Goal: Task Accomplishment & Management: Use online tool/utility

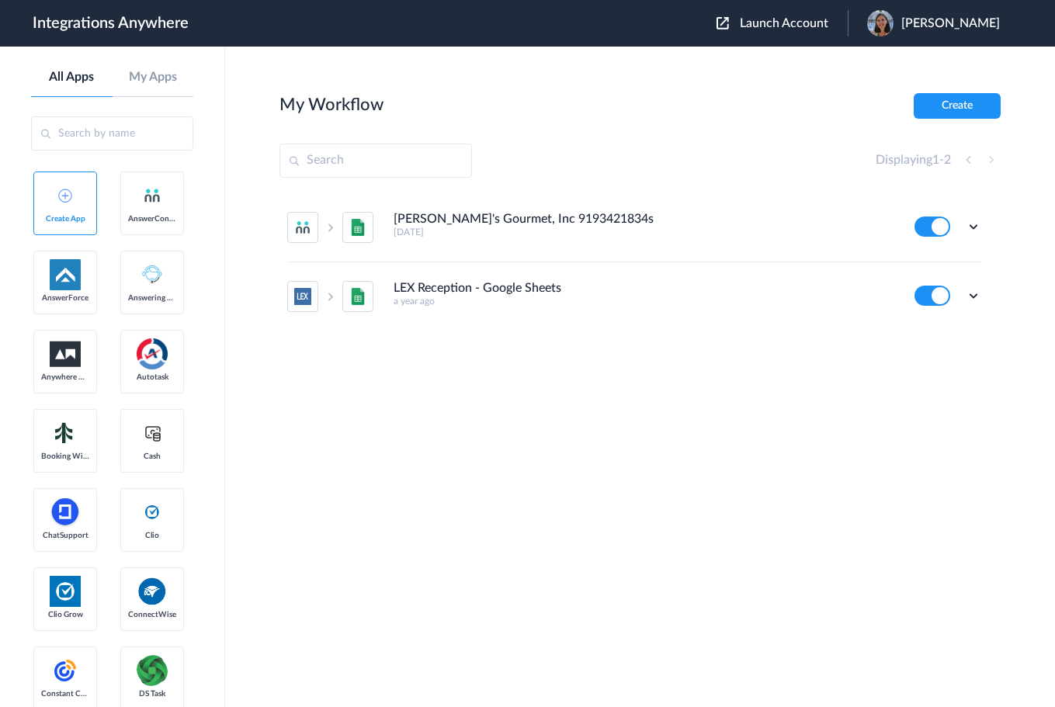
click at [771, 20] on span "Launch Account" at bounding box center [784, 23] width 88 height 12
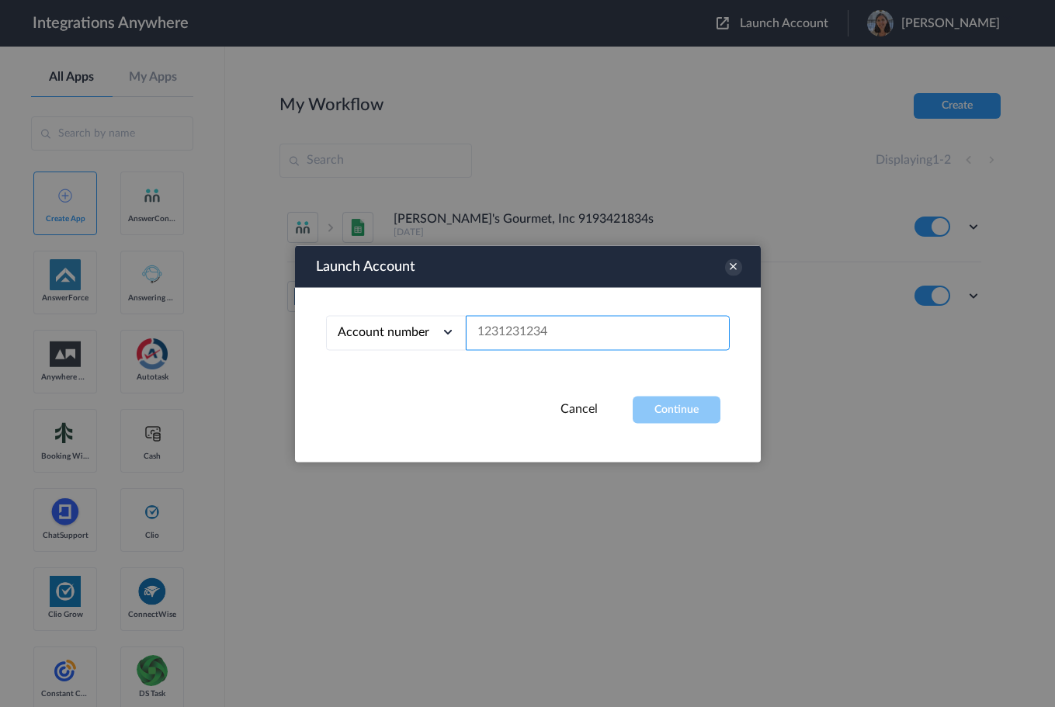
click at [526, 335] on input "text" at bounding box center [598, 332] width 264 height 35
paste input "9862364266"
type input "9862364266"
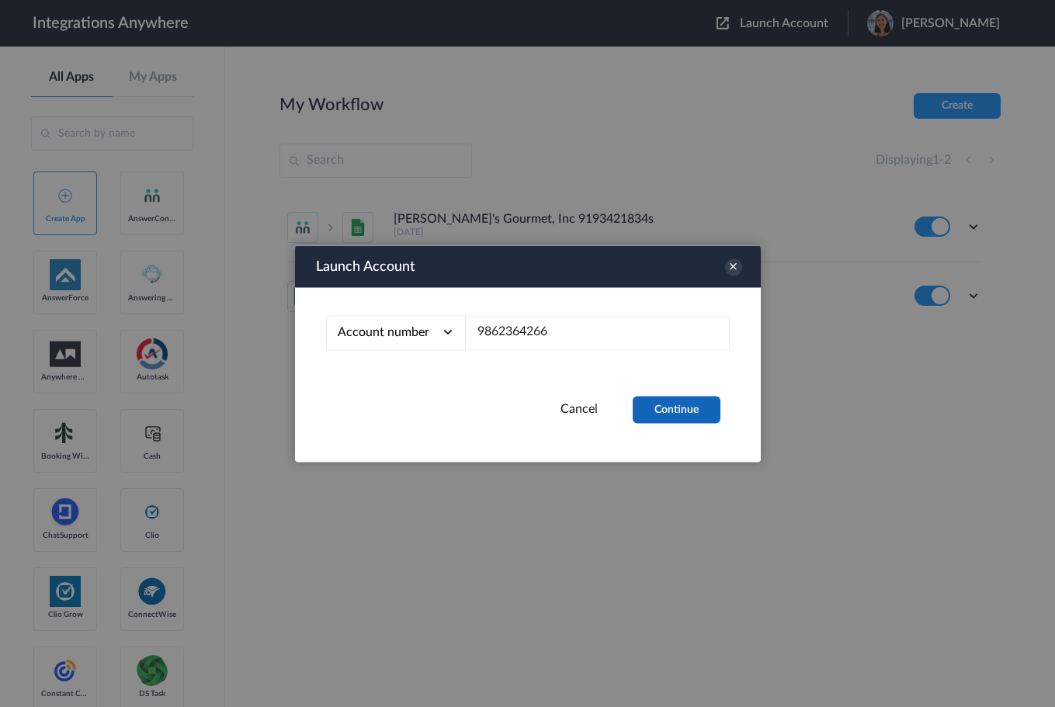
click at [654, 406] on button "Continue" at bounding box center [677, 409] width 88 height 27
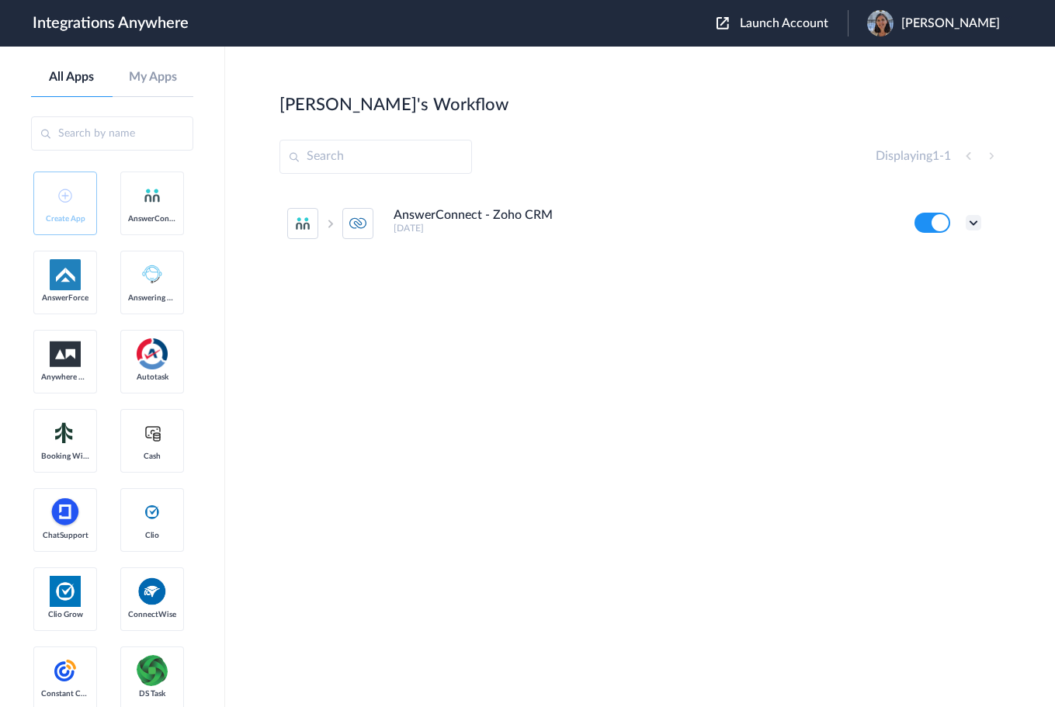
click at [976, 220] on icon at bounding box center [974, 223] width 16 height 16
click at [941, 285] on link "Task history" at bounding box center [929, 287] width 75 height 11
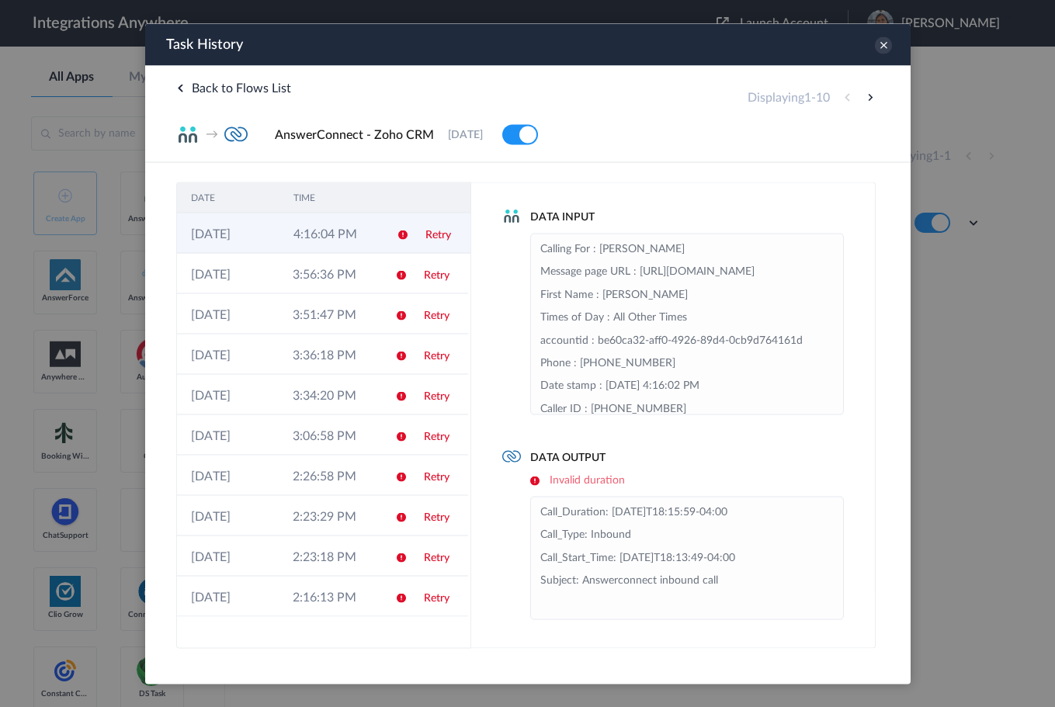
click at [366, 238] on td "4:16:04 PM" at bounding box center [330, 233] width 102 height 40
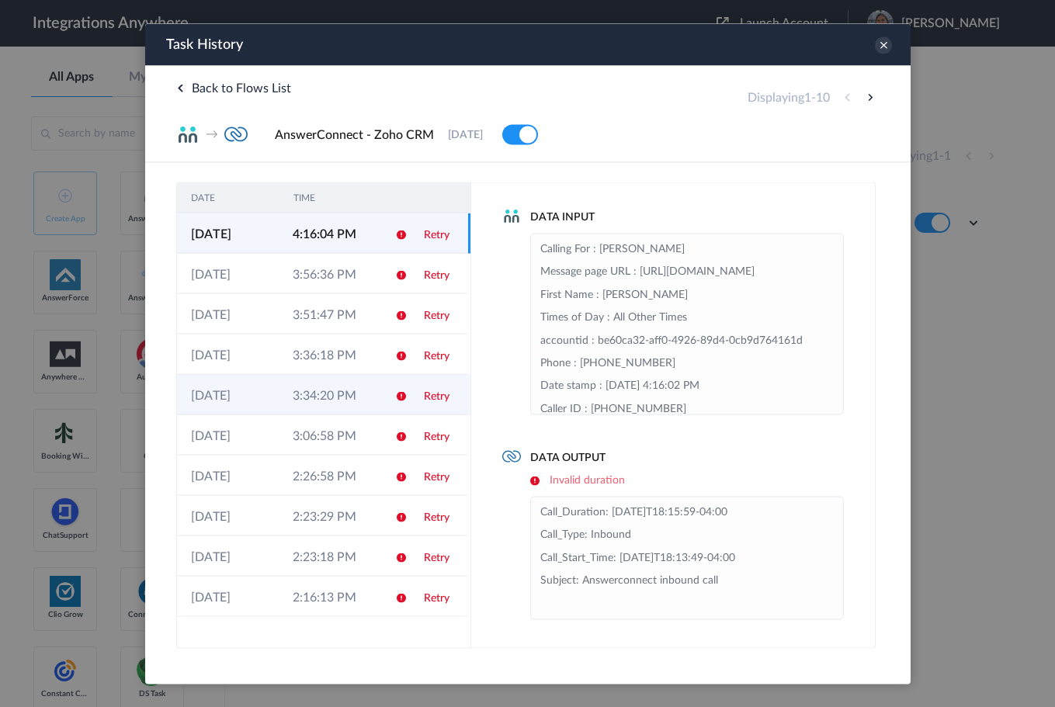
click at [362, 402] on td "3:34:20 PM" at bounding box center [329, 394] width 102 height 40
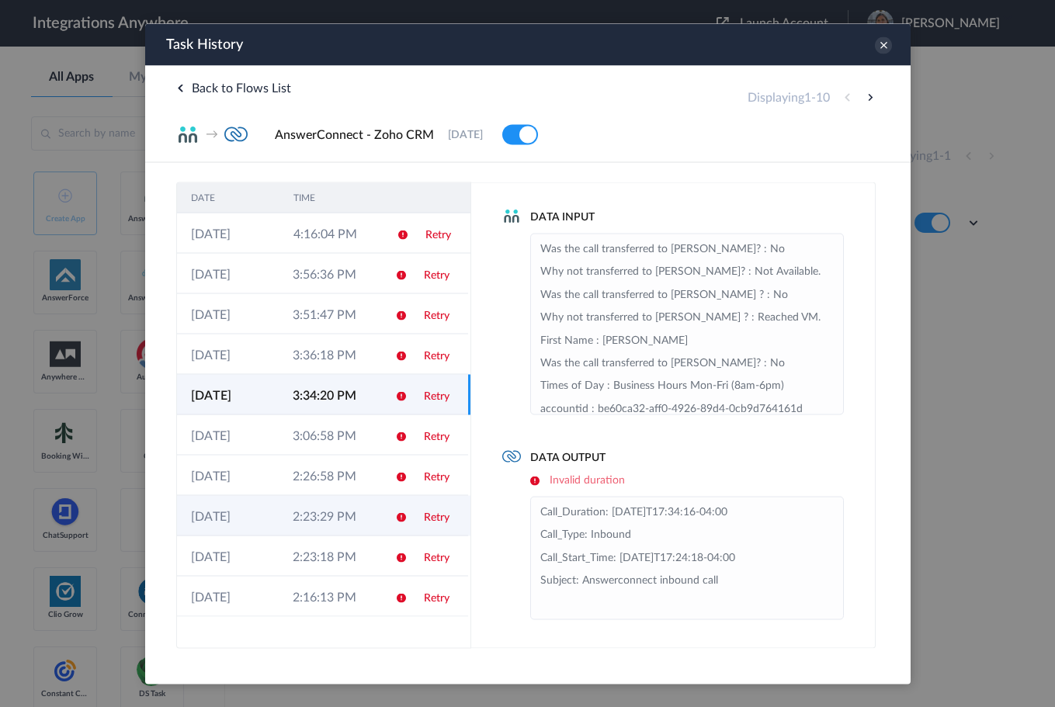
drag, startPoint x: 361, startPoint y: 519, endPoint x: 361, endPoint y: 533, distance: 13.2
click at [361, 520] on td "2:23:29 PM" at bounding box center [329, 515] width 102 height 40
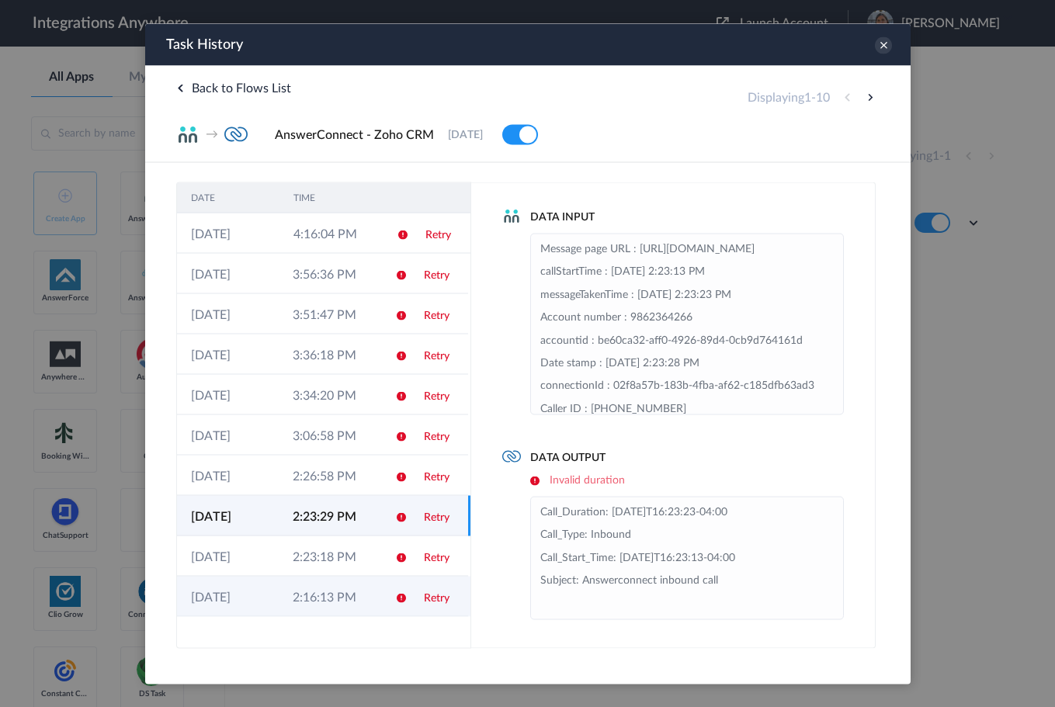
click at [374, 578] on td "2:16:13 PM" at bounding box center [329, 596] width 102 height 40
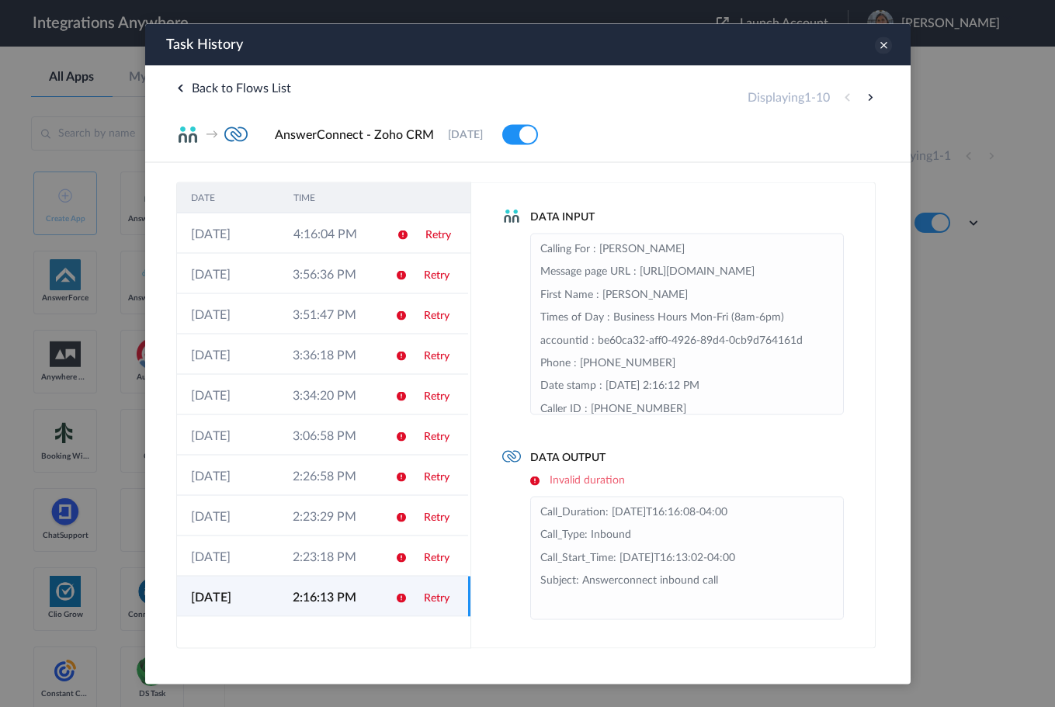
click at [882, 47] on icon at bounding box center [882, 44] width 17 height 17
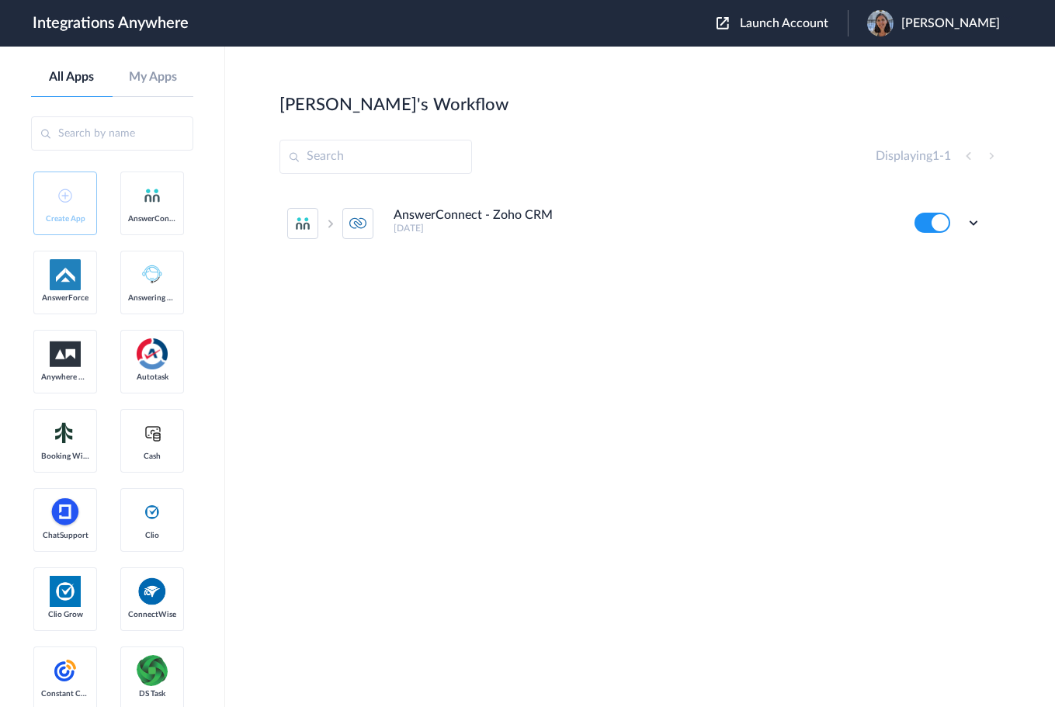
click at [755, 397] on div "AnswerConnect - Zoho CRM 15 days ago Edit Task history Delete" at bounding box center [639, 305] width 721 height 233
click at [977, 217] on icon at bounding box center [974, 223] width 16 height 16
drag, startPoint x: 939, startPoint y: 286, endPoint x: 943, endPoint y: 262, distance: 24.4
click at [943, 262] on ul "Edit Task history Delete" at bounding box center [930, 287] width 101 height 99
click at [977, 224] on icon at bounding box center [974, 223] width 16 height 16
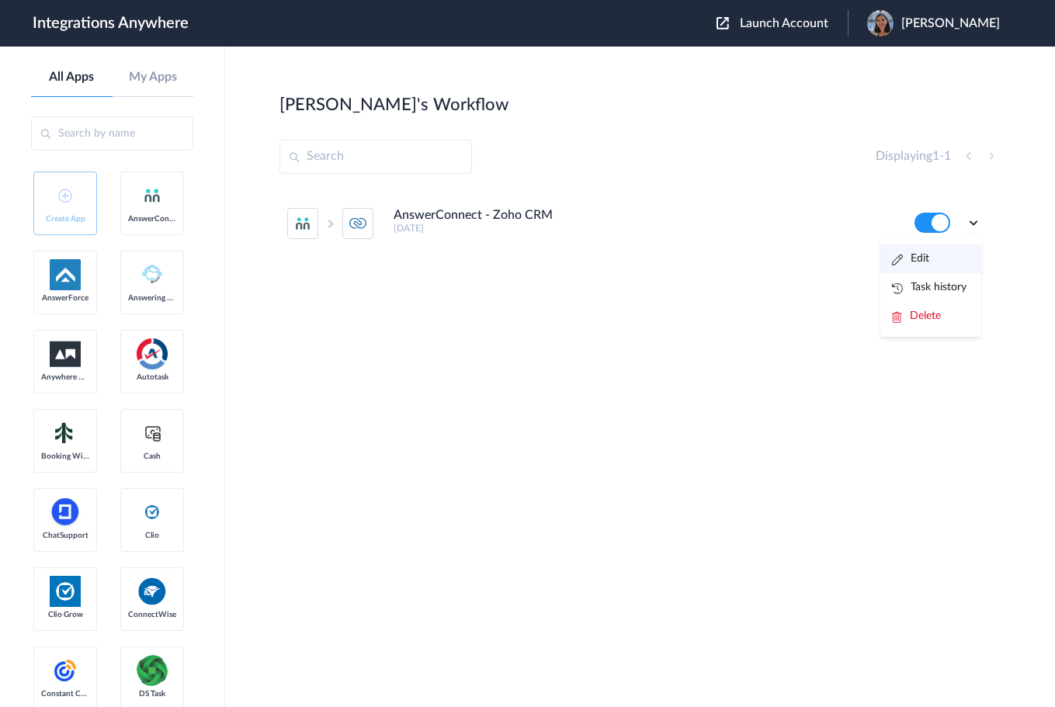
click at [939, 249] on li "Edit" at bounding box center [930, 259] width 101 height 29
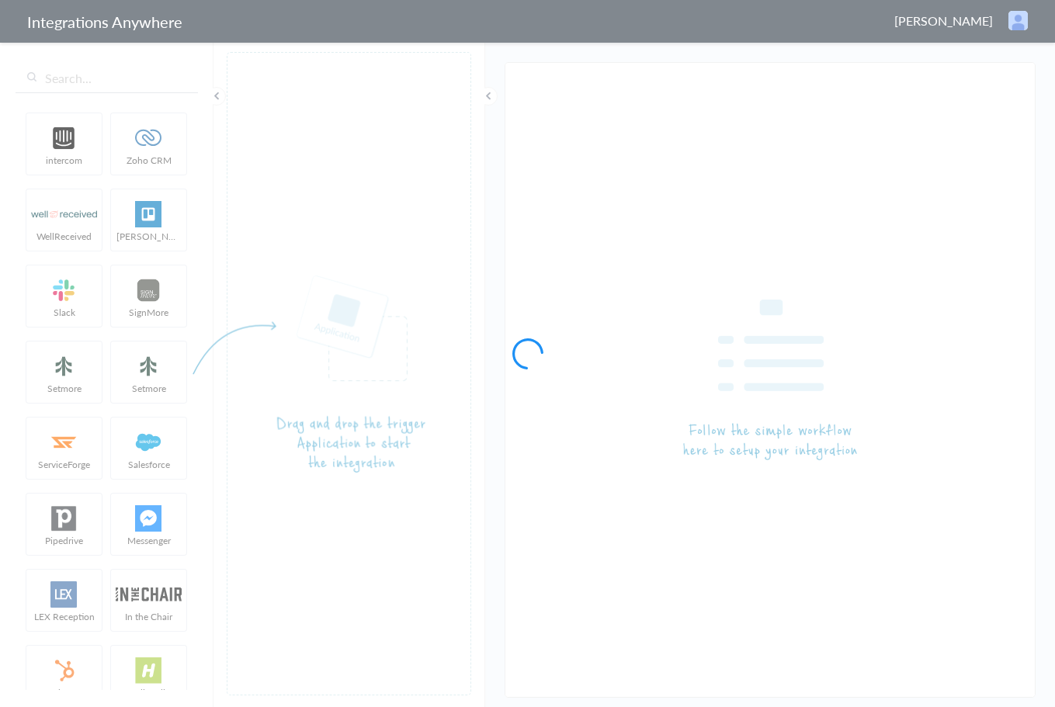
type input "AnswerConnect - Zoho CRM"
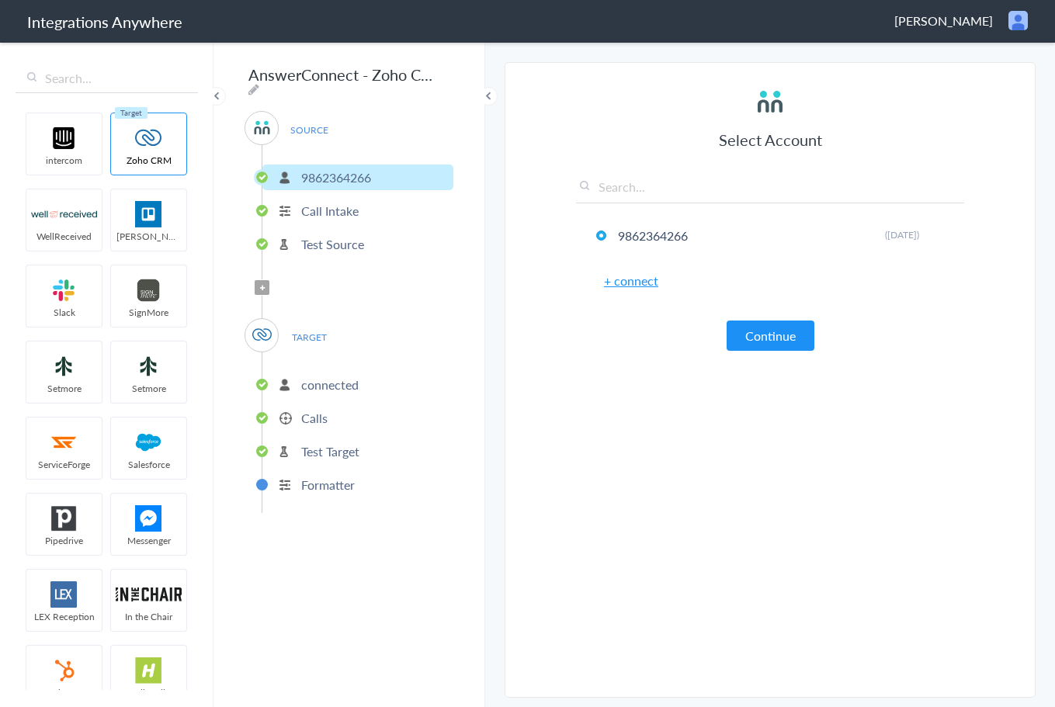
click at [320, 376] on p "connected" at bounding box center [329, 385] width 57 height 18
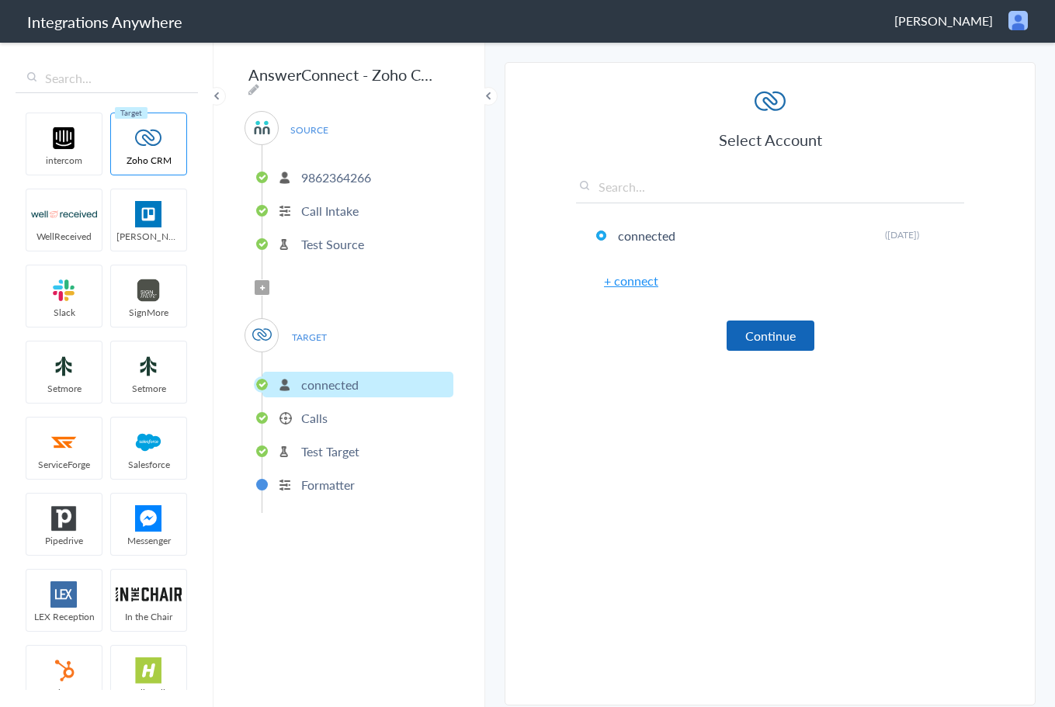
click at [787, 328] on button "Continue" at bounding box center [771, 336] width 88 height 30
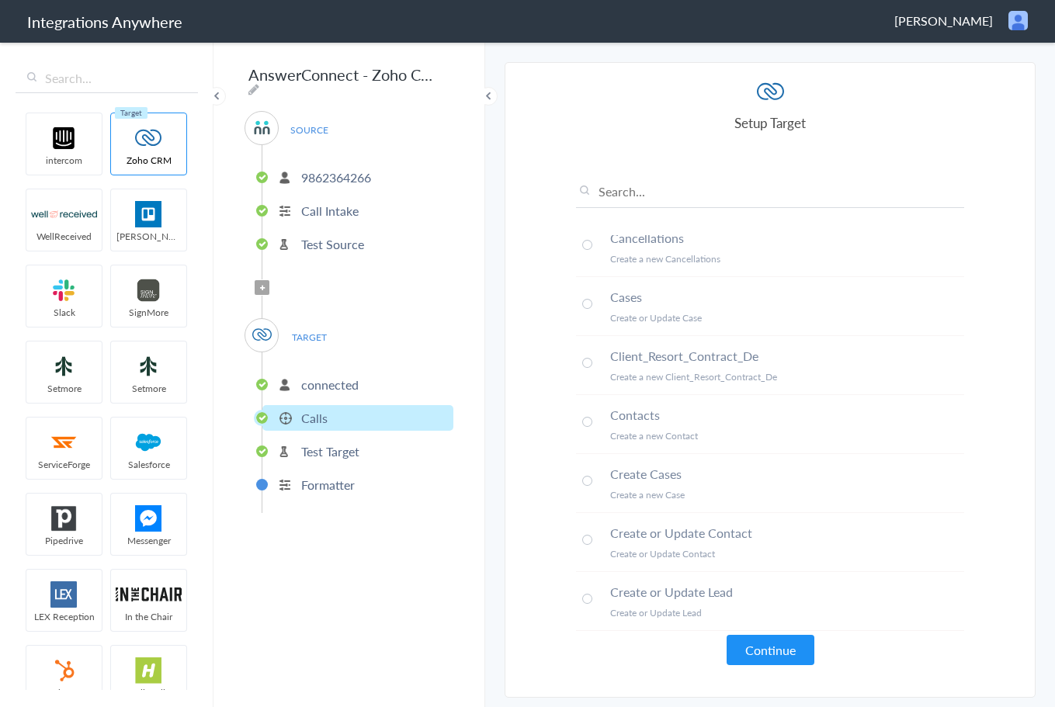
scroll to position [78, 0]
click at [992, 373] on section "Select Account 9862364266 Rename Delete ([DATE]) + connect Continue Setup Sourc…" at bounding box center [770, 380] width 531 height 636
click at [335, 451] on p "Test Target" at bounding box center [330, 451] width 58 height 18
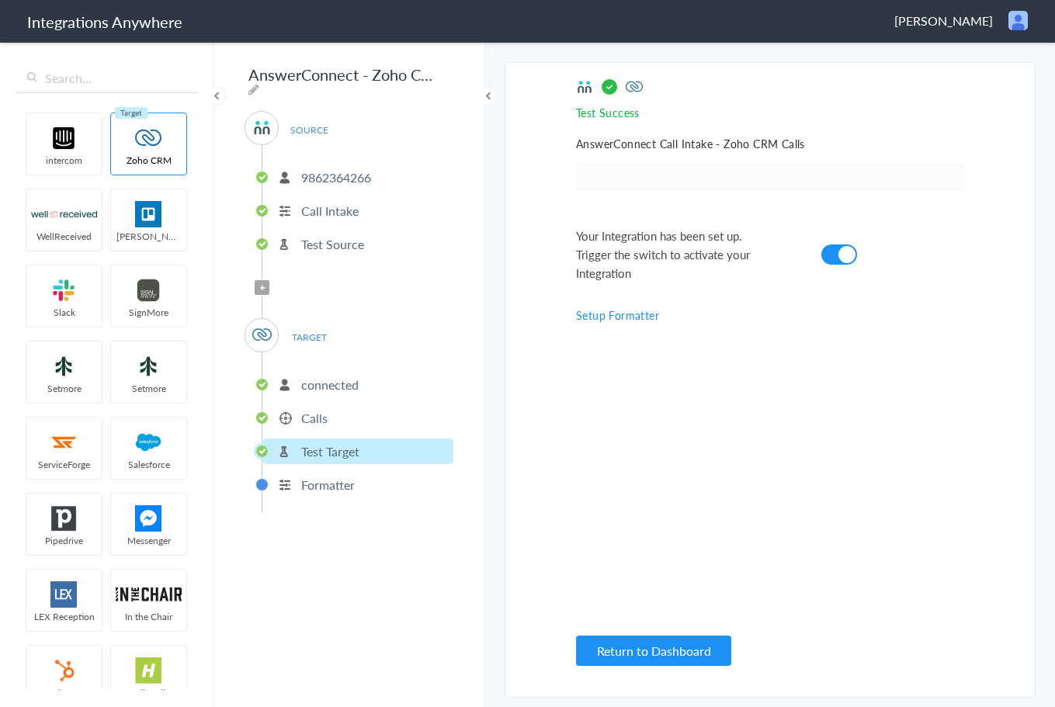
click at [786, 508] on div "Test Success Invalid data for email AnswerConnect Call Intake - Zoho CRM Calls …" at bounding box center [770, 379] width 388 height 603
click at [316, 415] on p "Calls" at bounding box center [314, 418] width 26 height 18
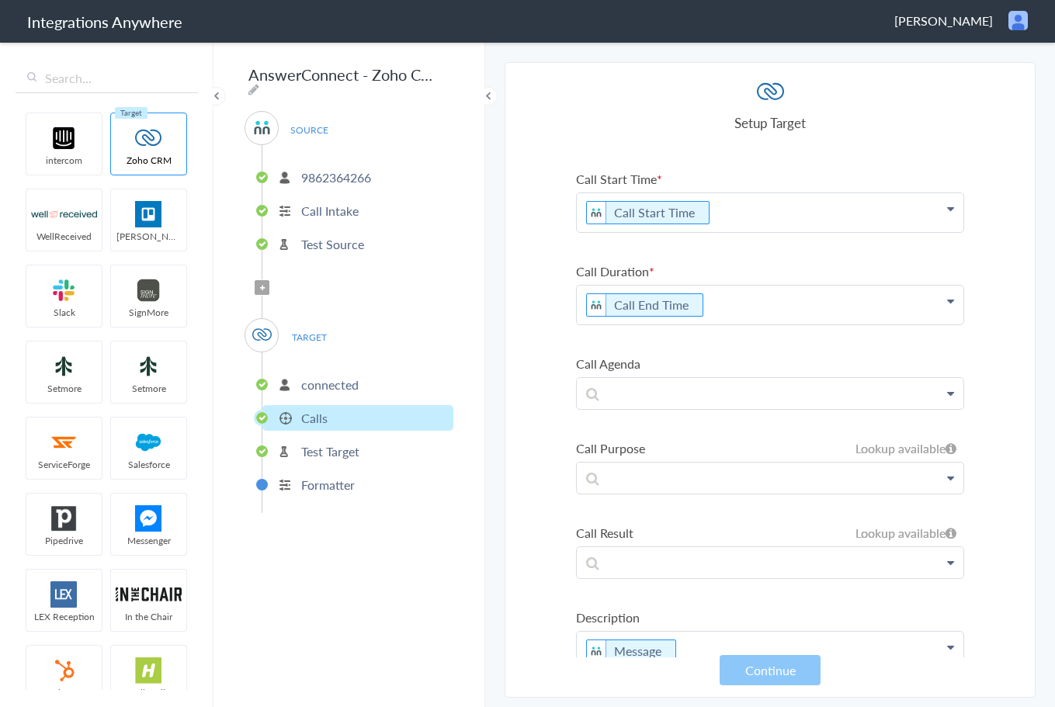
click at [932, 140] on p "Call End Time" at bounding box center [770, 120] width 387 height 39
